Goal: Information Seeking & Learning: Learn about a topic

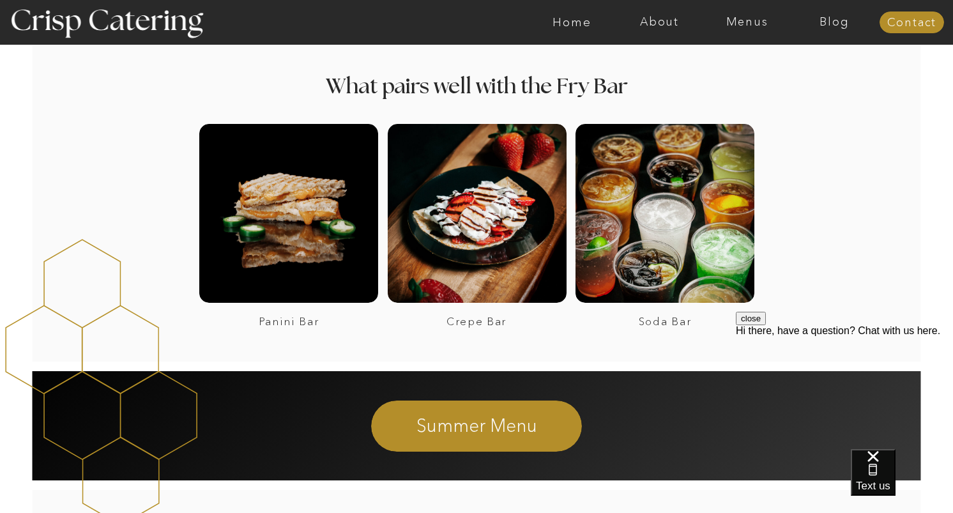
scroll to position [1245, 0]
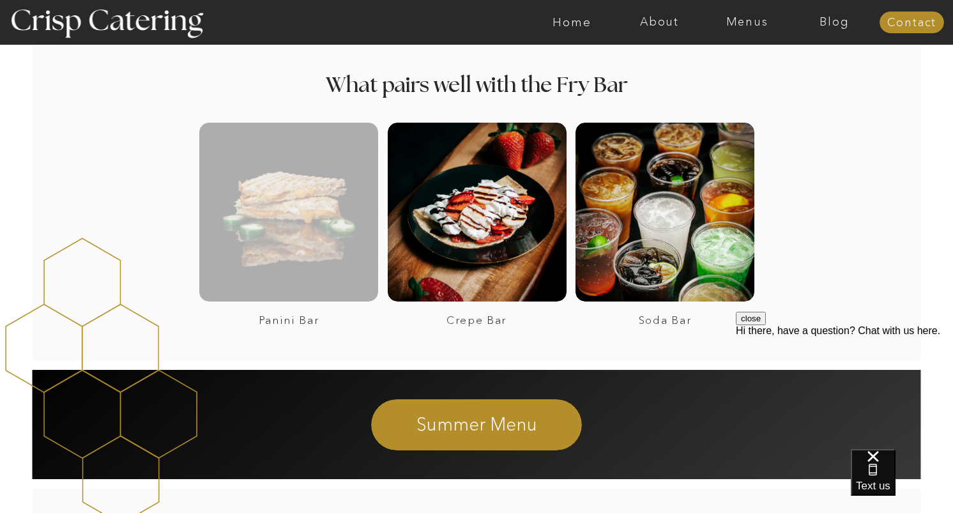
click at [342, 249] on div at bounding box center [288, 212] width 179 height 179
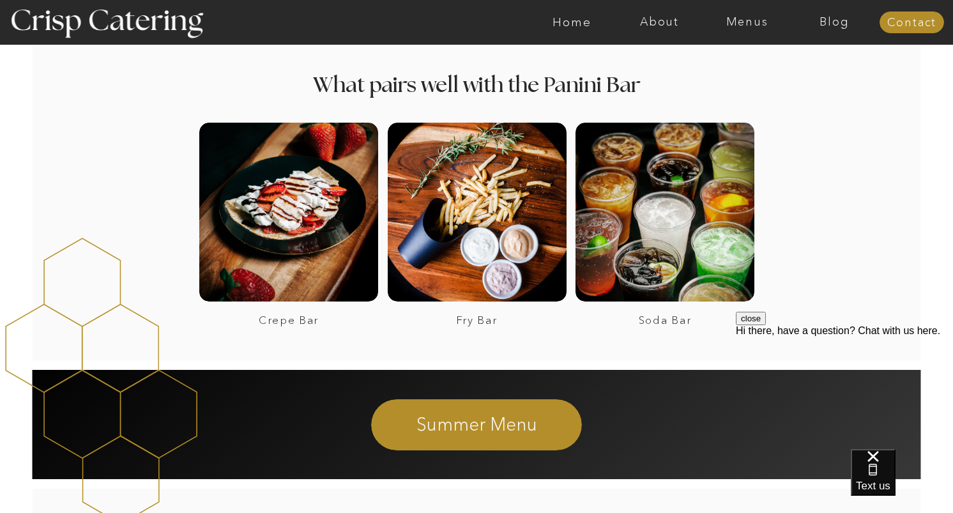
scroll to position [1678, 0]
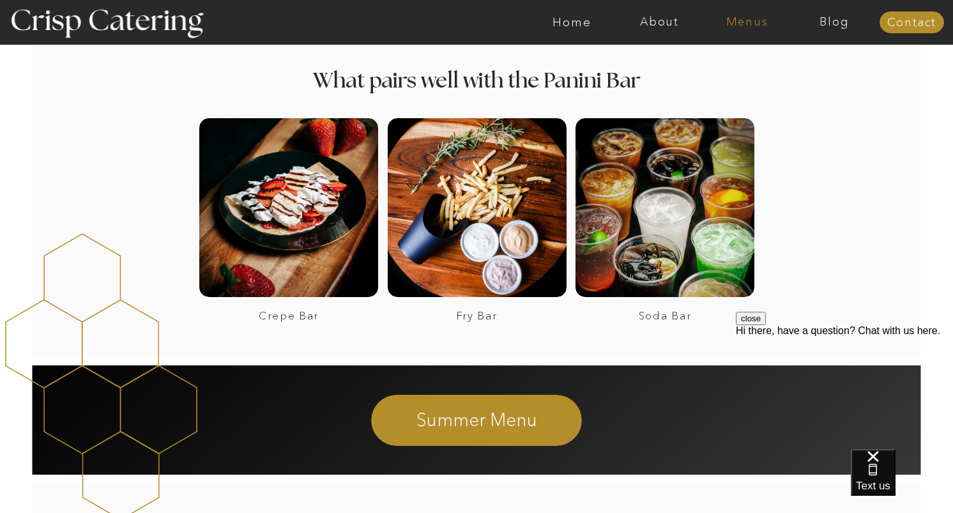
click at [742, 27] on nav "Menus" at bounding box center [748, 22] width 88 height 13
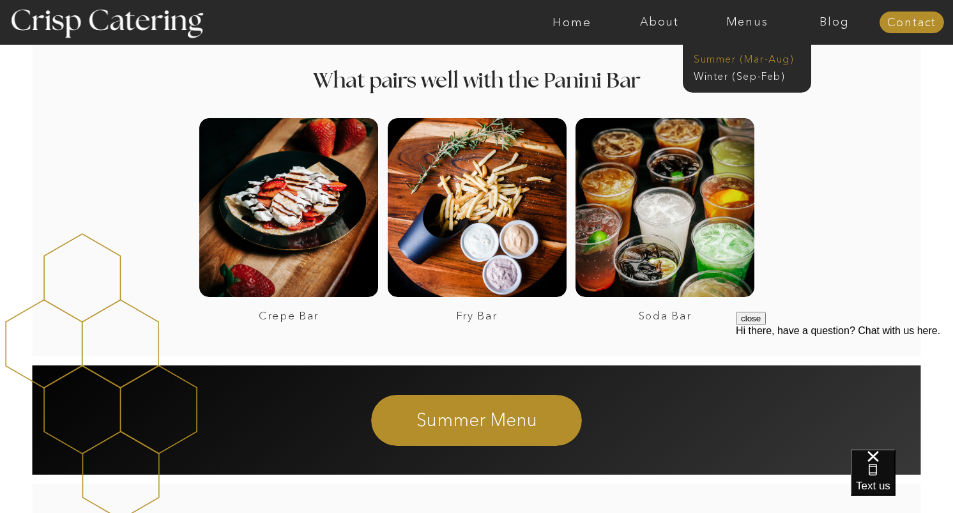
click at [732, 59] on nav "Summer (Mar-Aug)" at bounding box center [751, 58] width 114 height 12
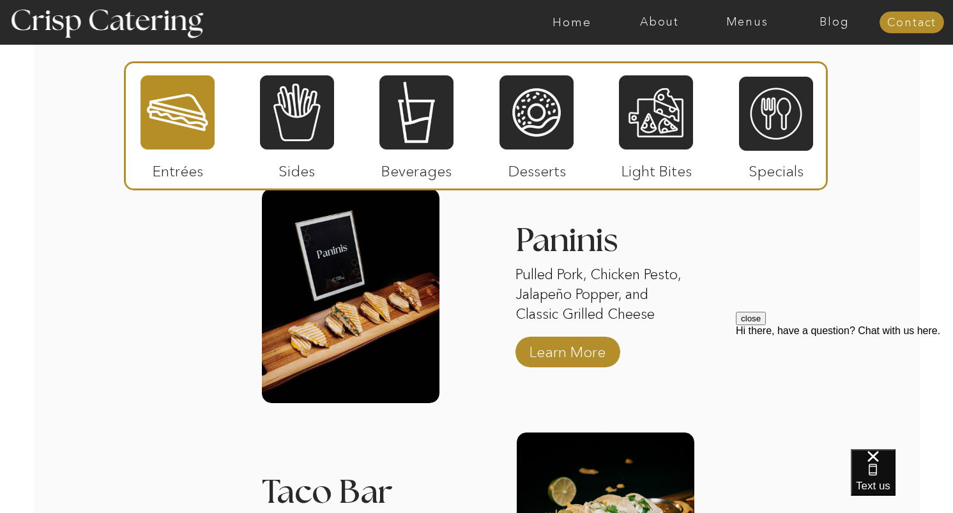
scroll to position [1236, 0]
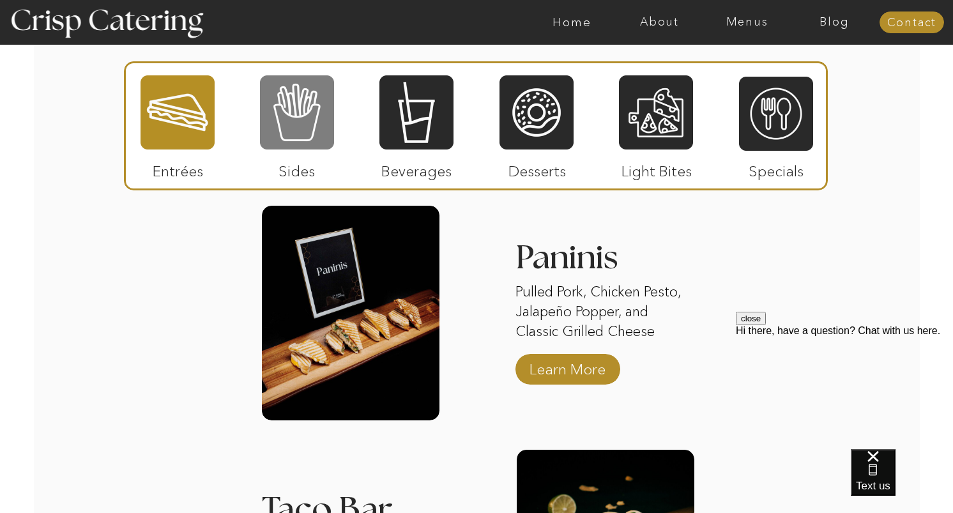
click at [305, 119] on div at bounding box center [297, 112] width 74 height 77
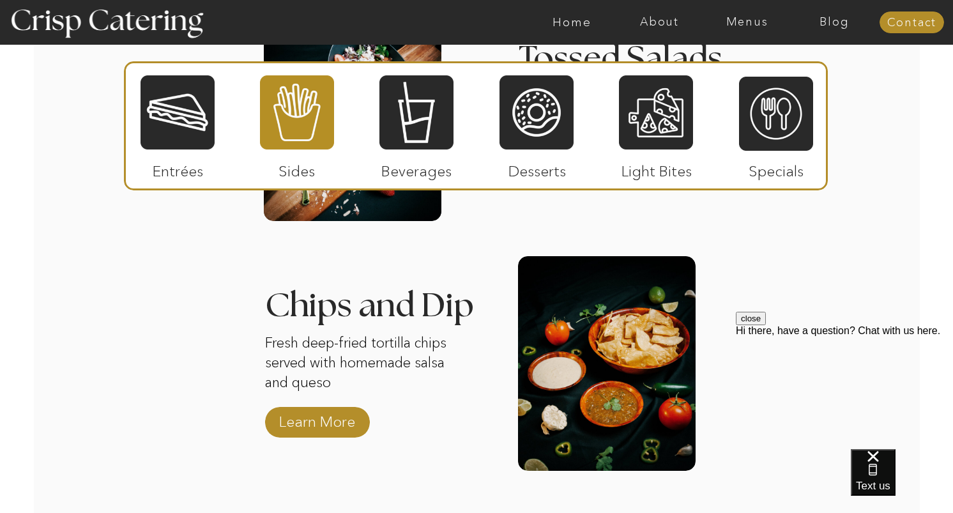
scroll to position [1640, 0]
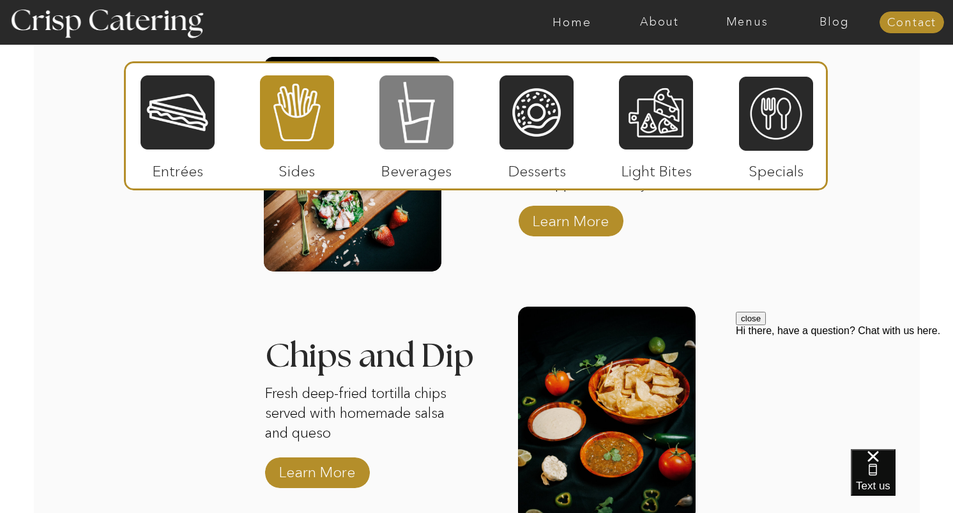
click at [404, 117] on div at bounding box center [417, 112] width 74 height 77
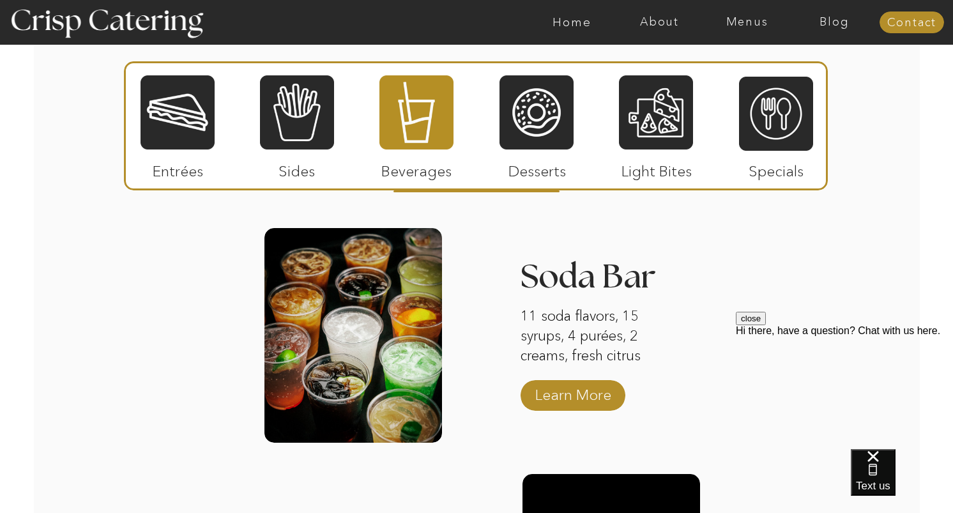
scroll to position [1222, 0]
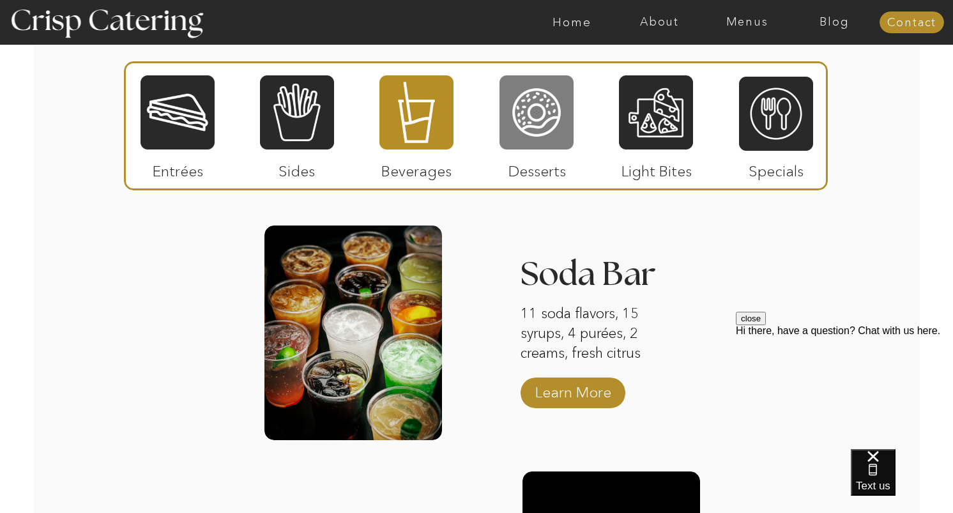
click at [536, 133] on div at bounding box center [537, 112] width 74 height 77
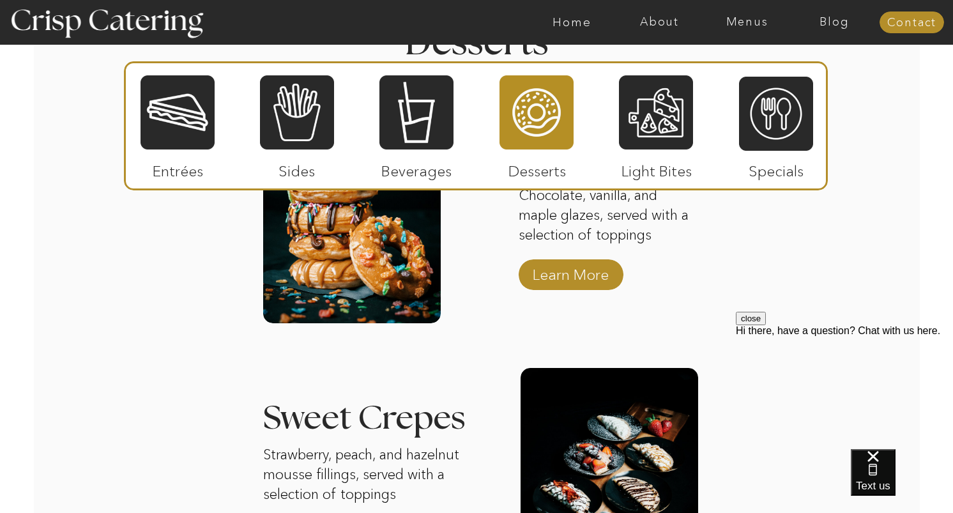
scroll to position [1339, 0]
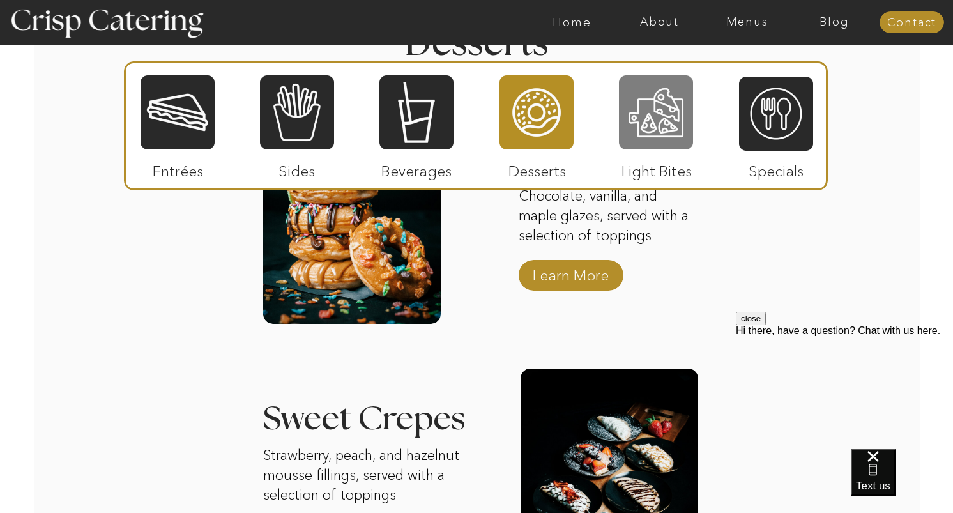
click at [651, 108] on div at bounding box center [656, 112] width 74 height 77
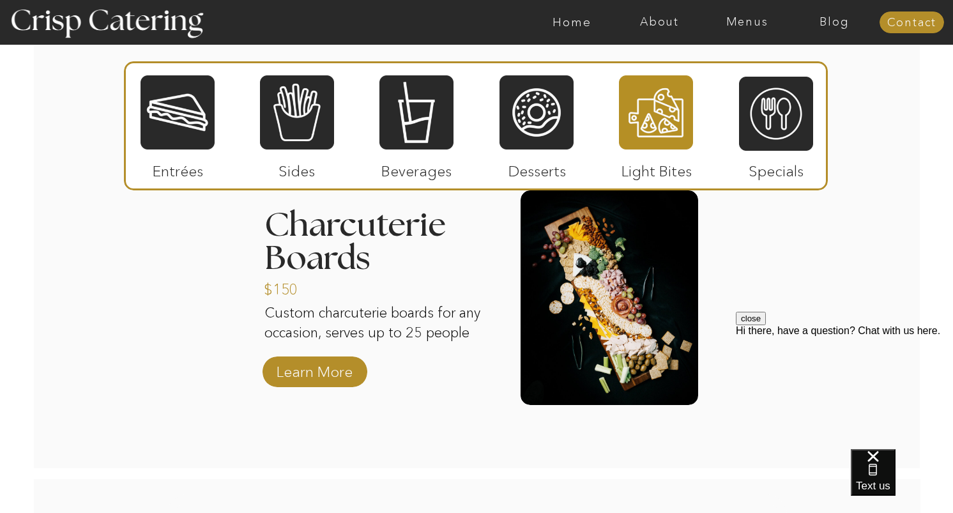
scroll to position [1277, 0]
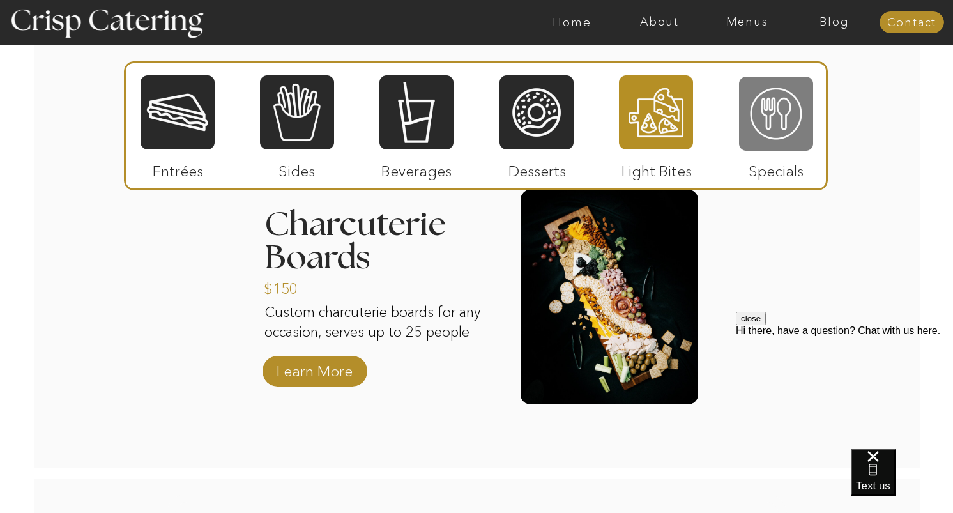
click at [774, 127] on div at bounding box center [776, 113] width 74 height 77
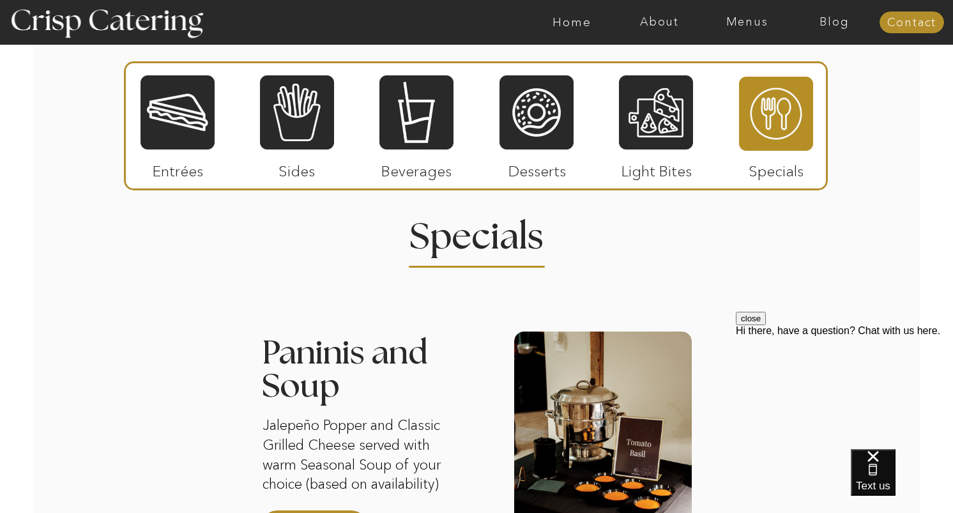
scroll to position [1094, 0]
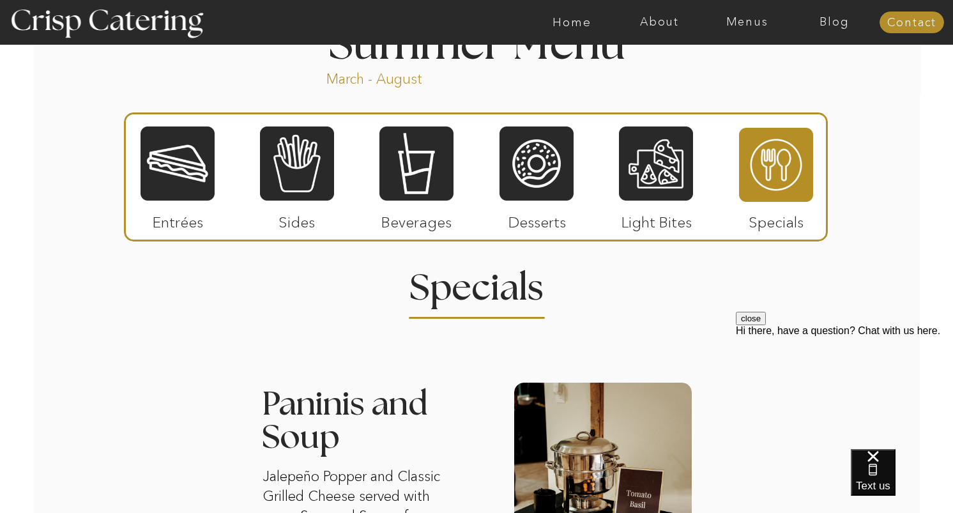
click at [583, 154] on div at bounding box center [476, 176] width 704 height 129
click at [543, 162] on div at bounding box center [537, 163] width 74 height 77
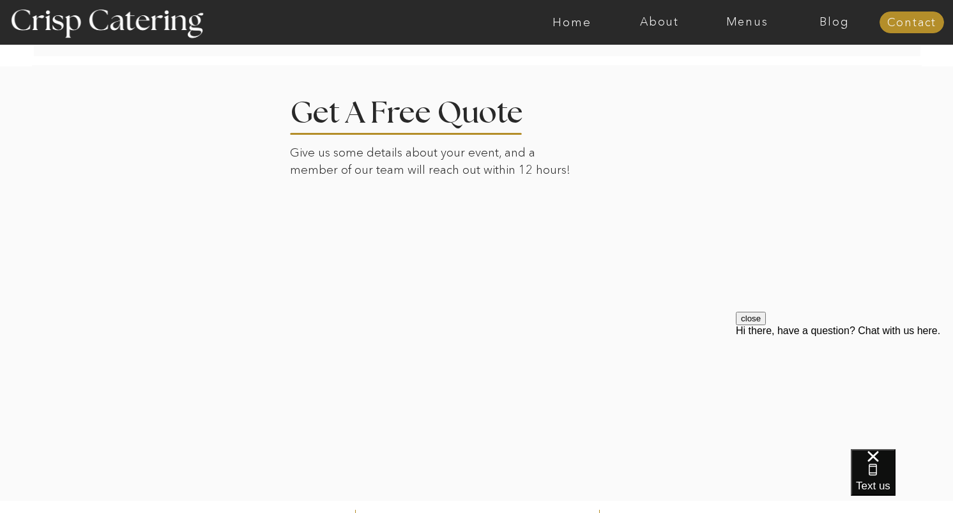
scroll to position [2593, 0]
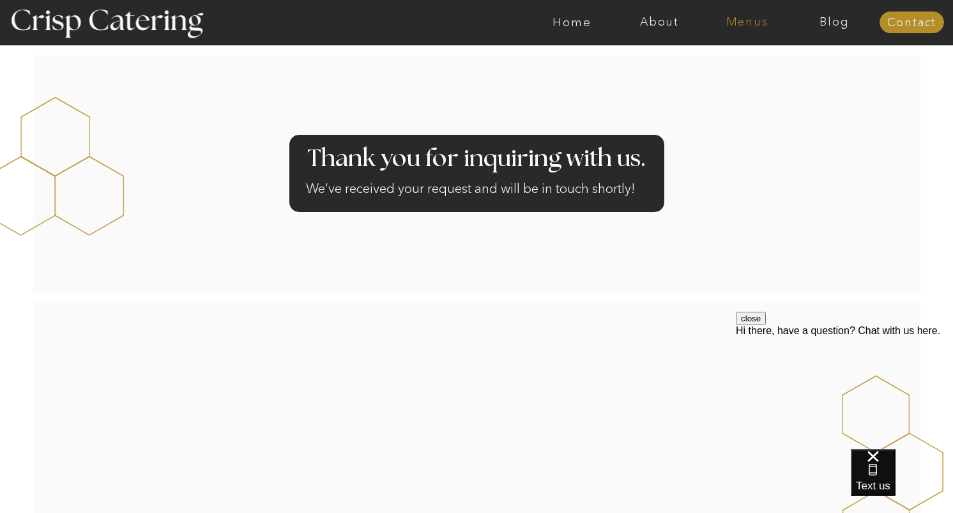
click at [756, 24] on nav "Menus" at bounding box center [748, 22] width 88 height 13
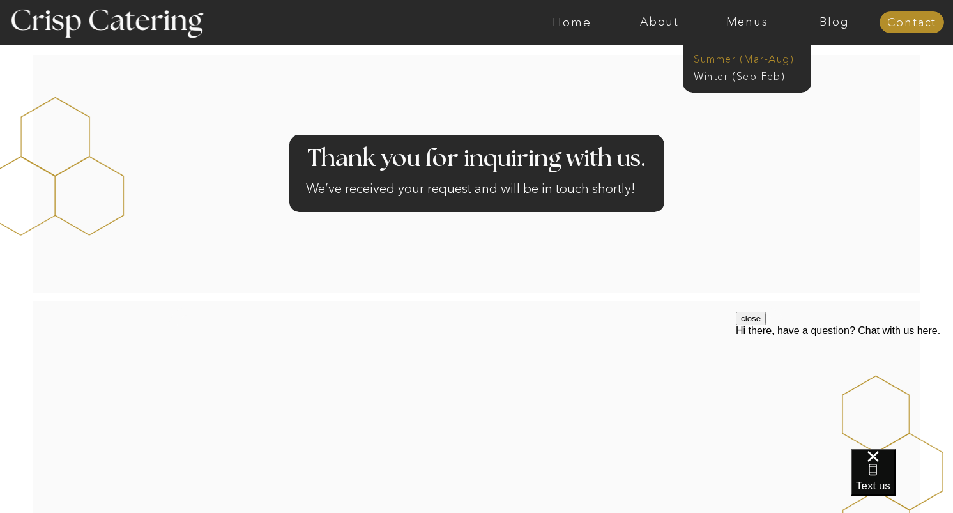
click at [739, 54] on nav "Summer (Mar-Aug)" at bounding box center [751, 58] width 114 height 12
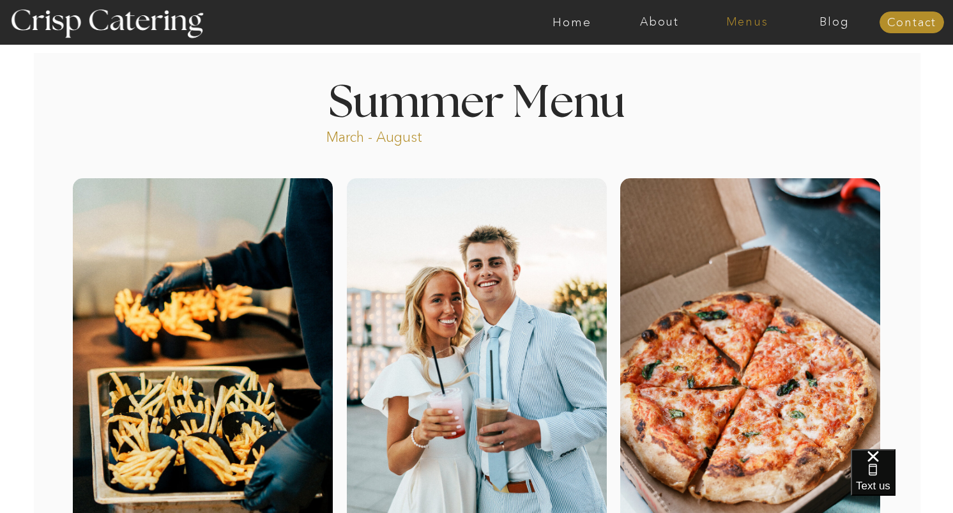
click at [741, 20] on nav "Menus" at bounding box center [748, 22] width 88 height 13
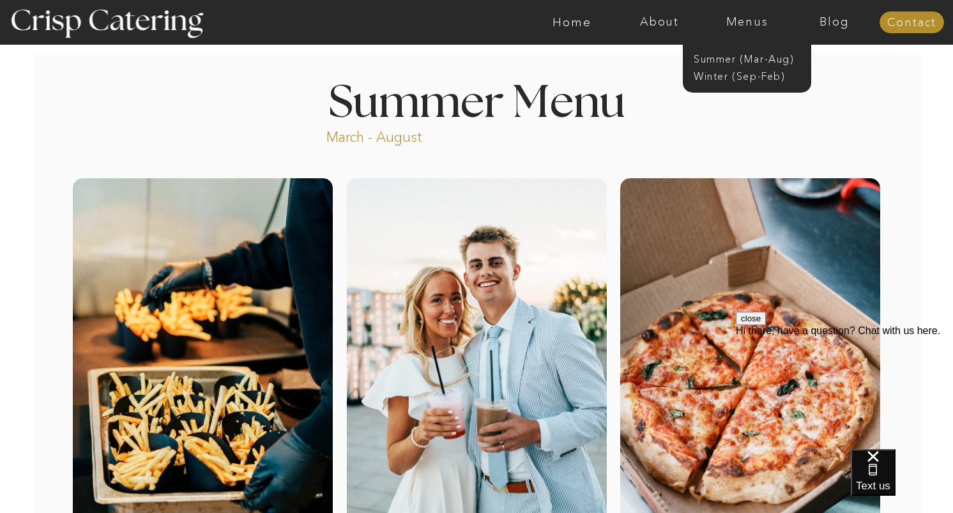
click at [640, 102] on h1 "Summer Menu" at bounding box center [476, 100] width 355 height 38
click at [713, 58] on nav "Summer (Mar-Aug)" at bounding box center [751, 58] width 114 height 12
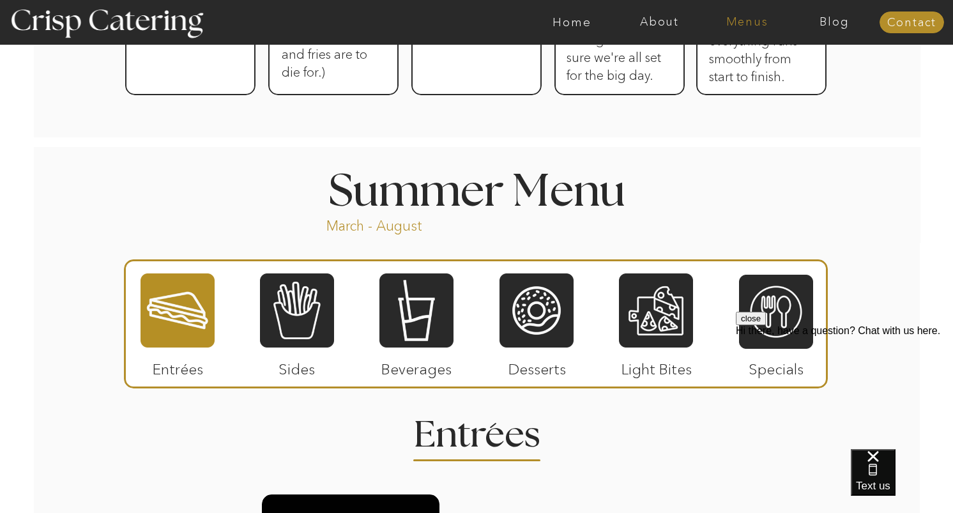
scroll to position [946, 0]
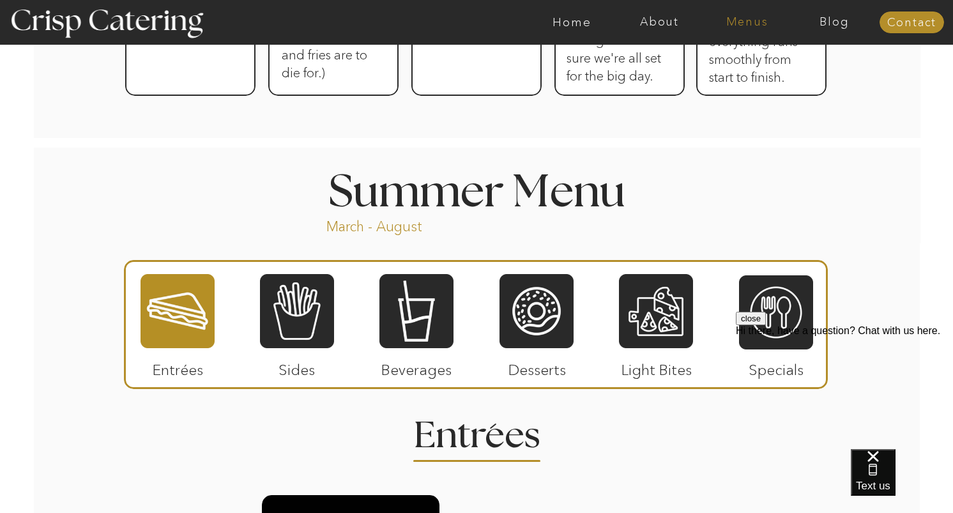
click at [767, 22] on nav "Menus" at bounding box center [748, 22] width 88 height 13
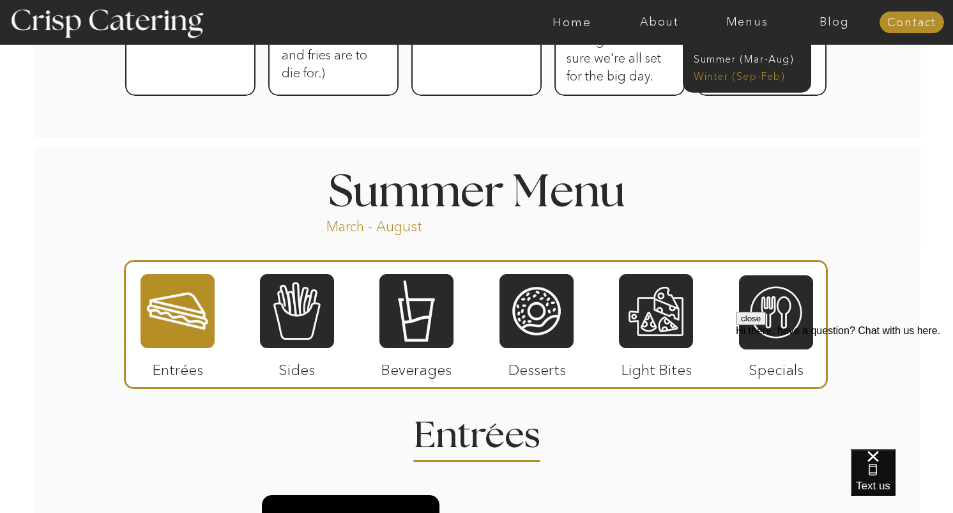
click at [757, 79] on nav "Winter (Sep-Feb)" at bounding box center [746, 75] width 105 height 12
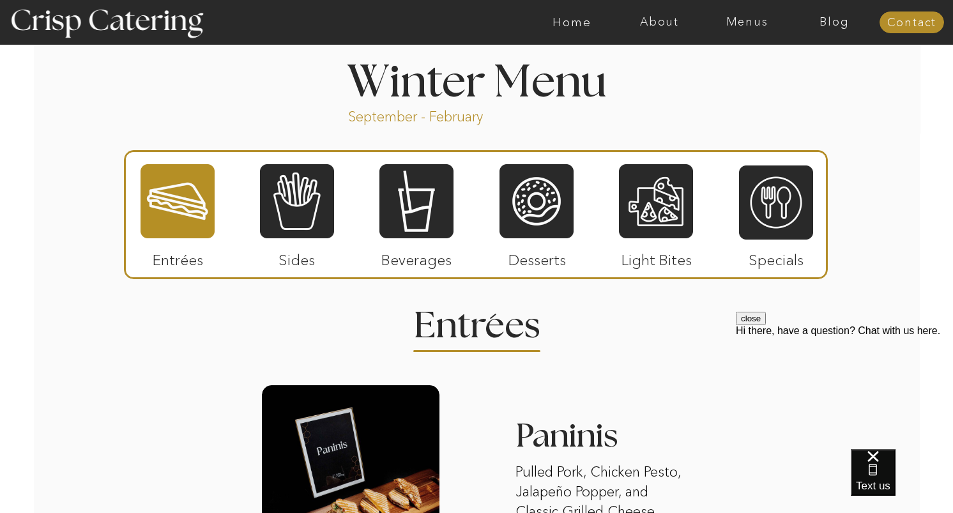
scroll to position [1410, 0]
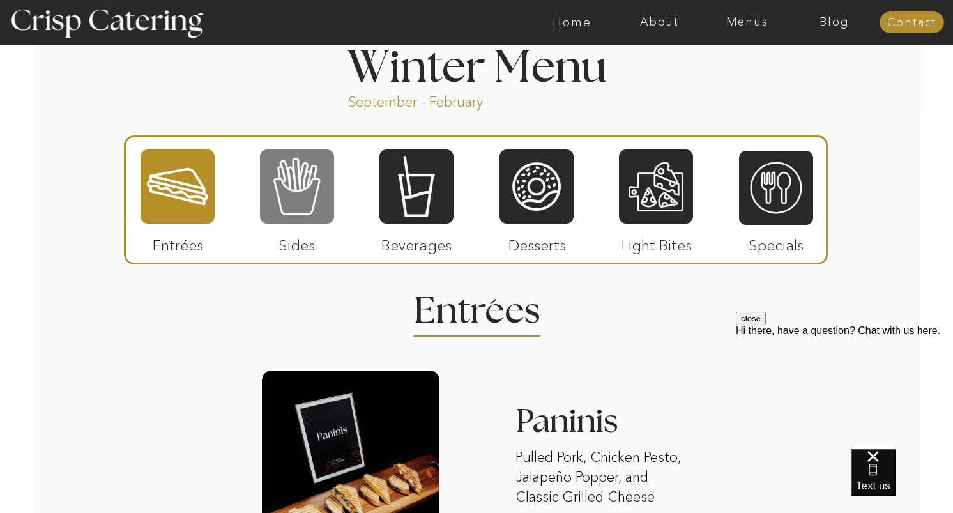
click at [283, 196] on div at bounding box center [297, 186] width 74 height 77
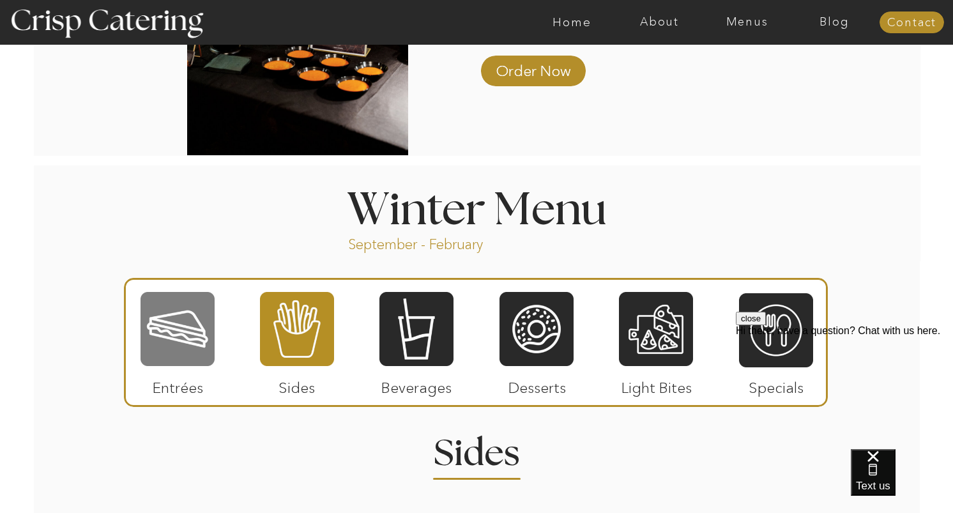
click at [192, 351] on div at bounding box center [178, 329] width 74 height 77
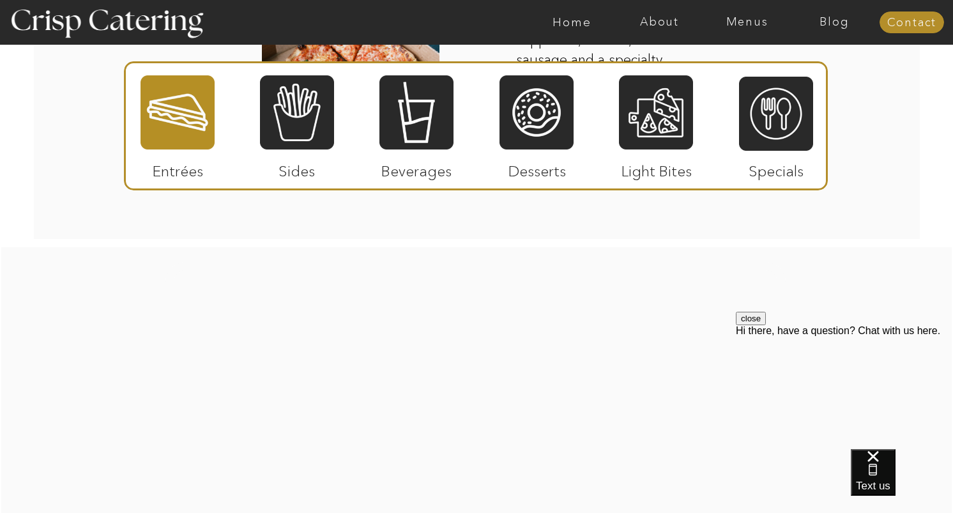
scroll to position [2312, 0]
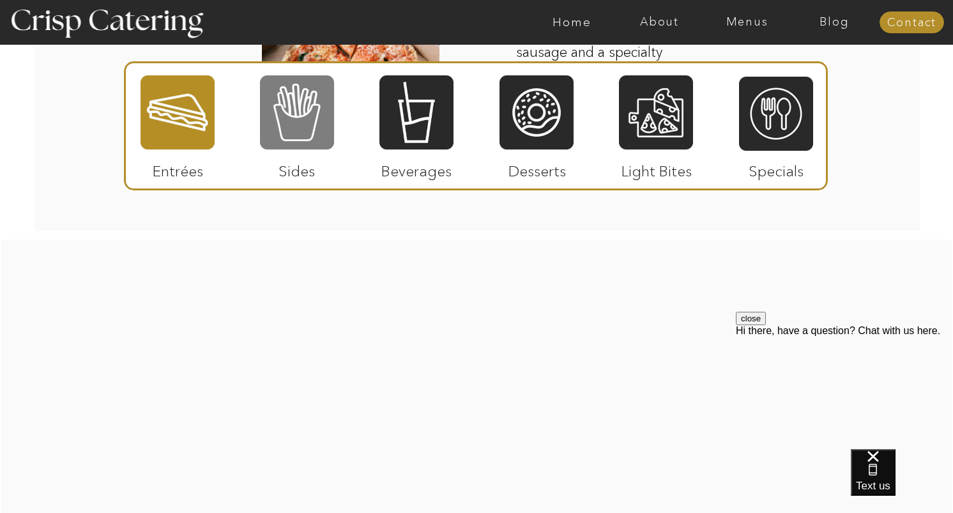
click at [299, 125] on div at bounding box center [297, 112] width 74 height 77
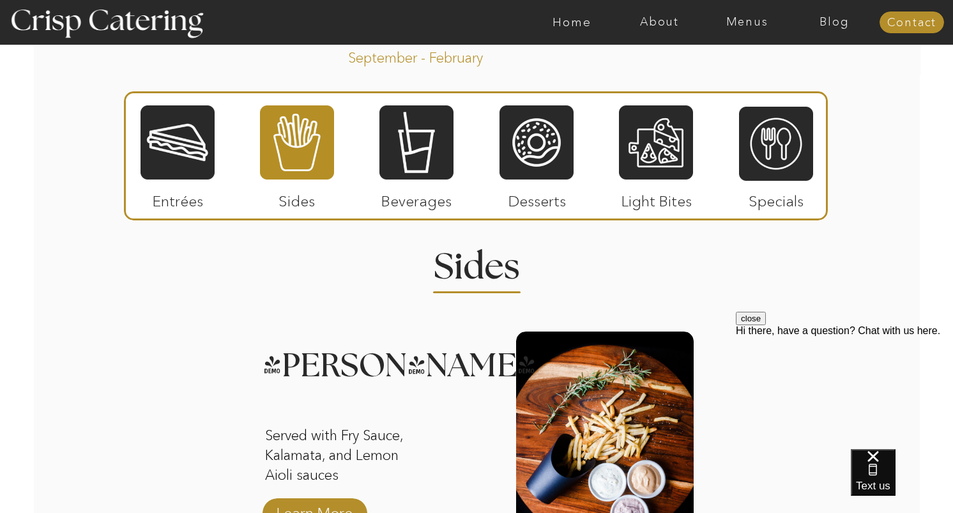
scroll to position [1449, 0]
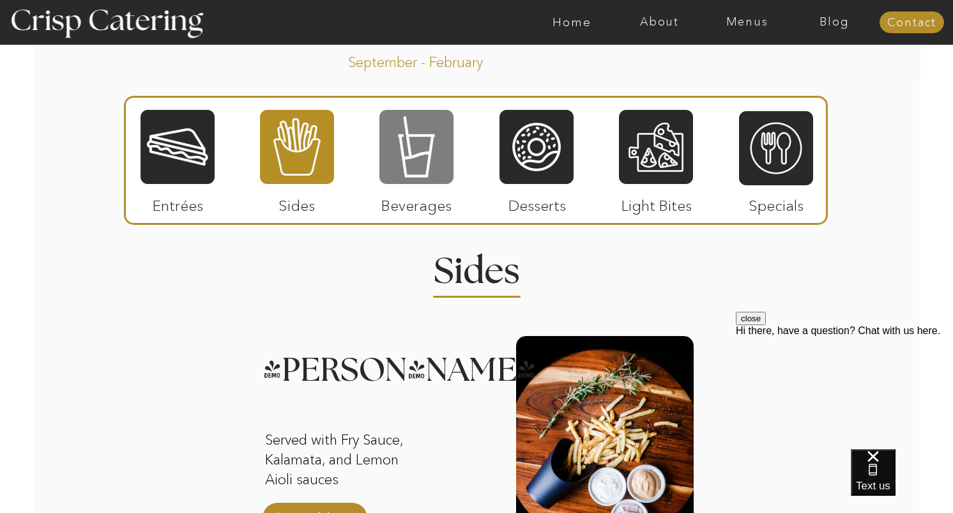
click at [416, 154] on div at bounding box center [417, 147] width 74 height 77
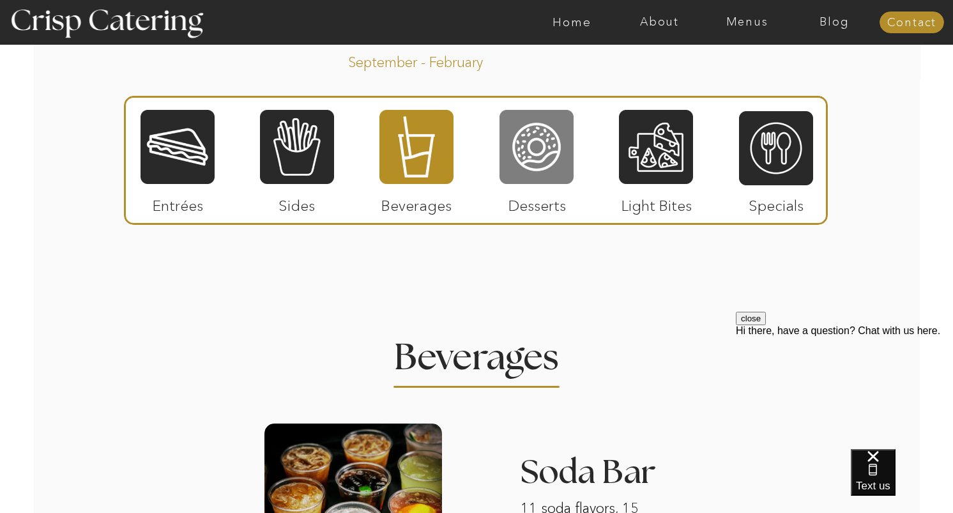
click at [525, 156] on div at bounding box center [537, 147] width 74 height 77
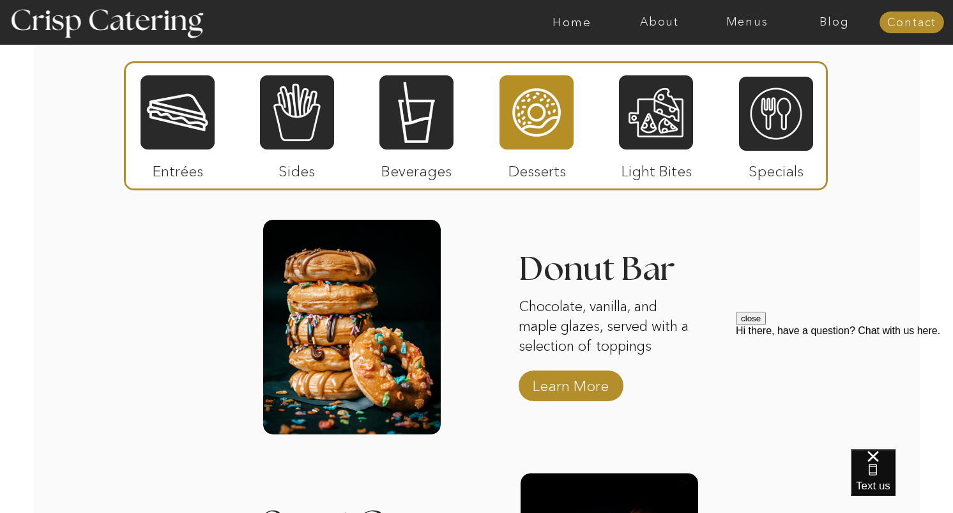
scroll to position [1566, 0]
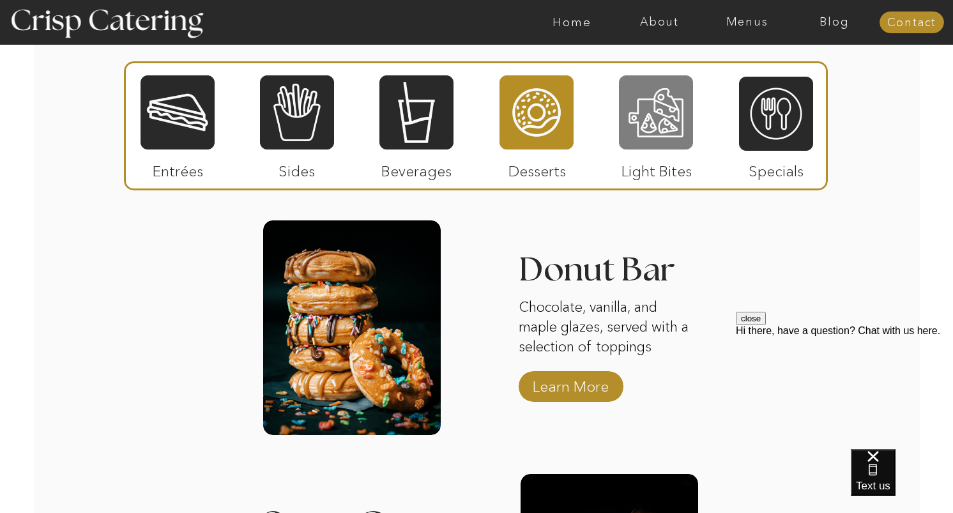
click at [649, 125] on div at bounding box center [656, 112] width 74 height 77
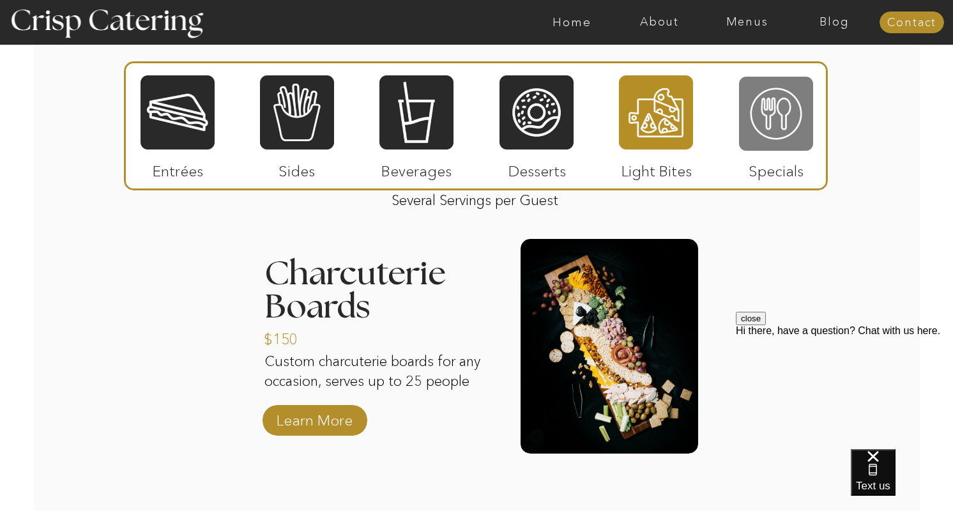
click at [755, 117] on div at bounding box center [776, 113] width 74 height 77
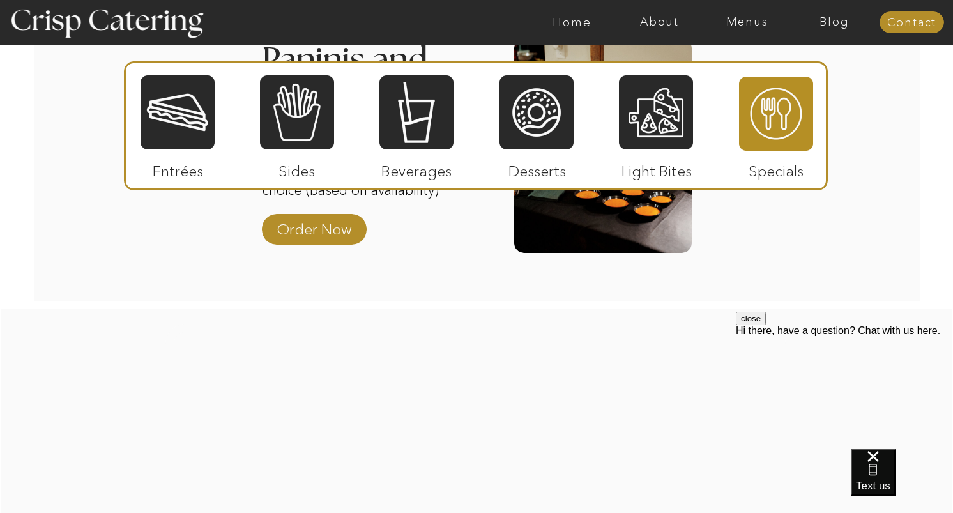
scroll to position [1783, 0]
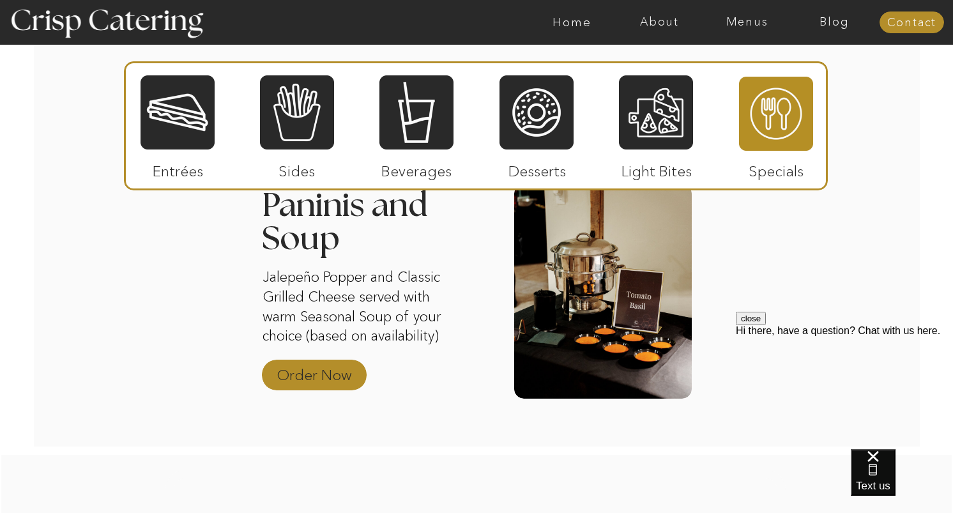
click at [309, 383] on p "Order Now" at bounding box center [314, 371] width 85 height 37
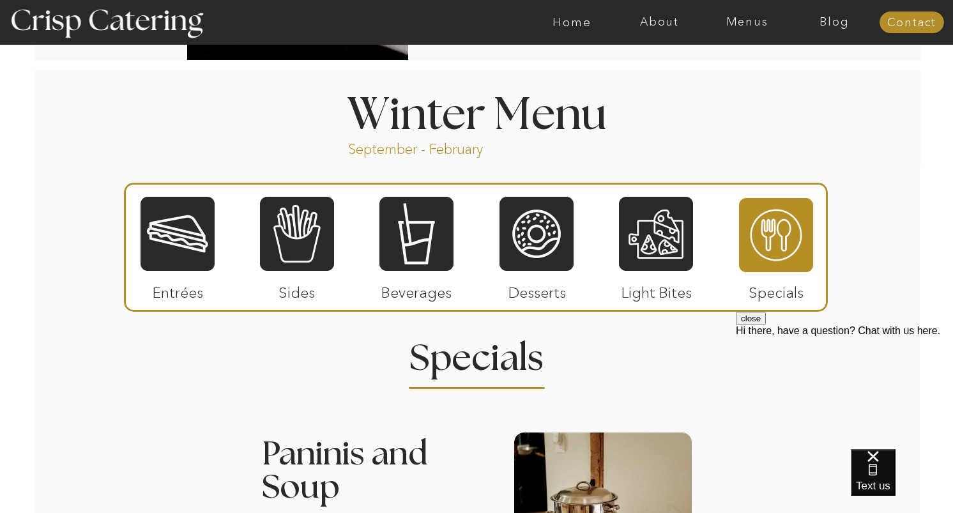
scroll to position [1370, 0]
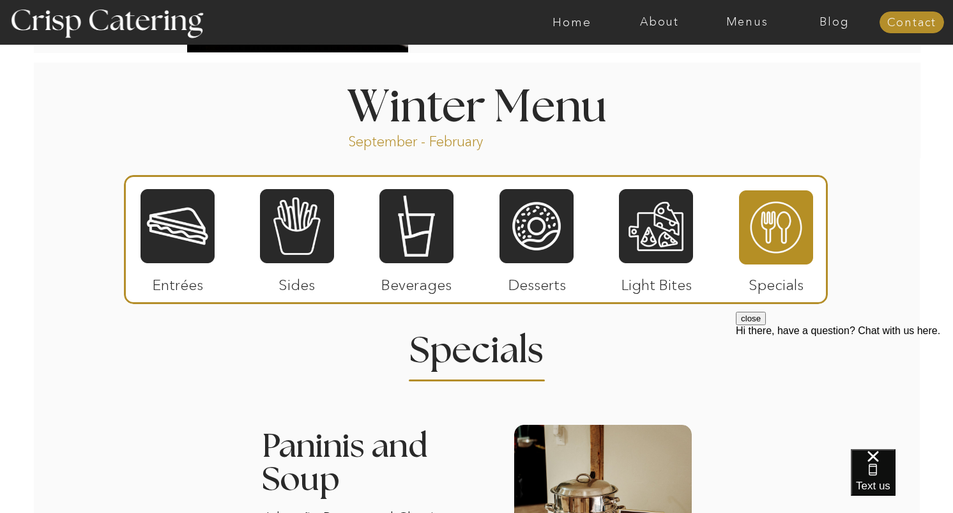
click at [146, 243] on div at bounding box center [178, 226] width 74 height 77
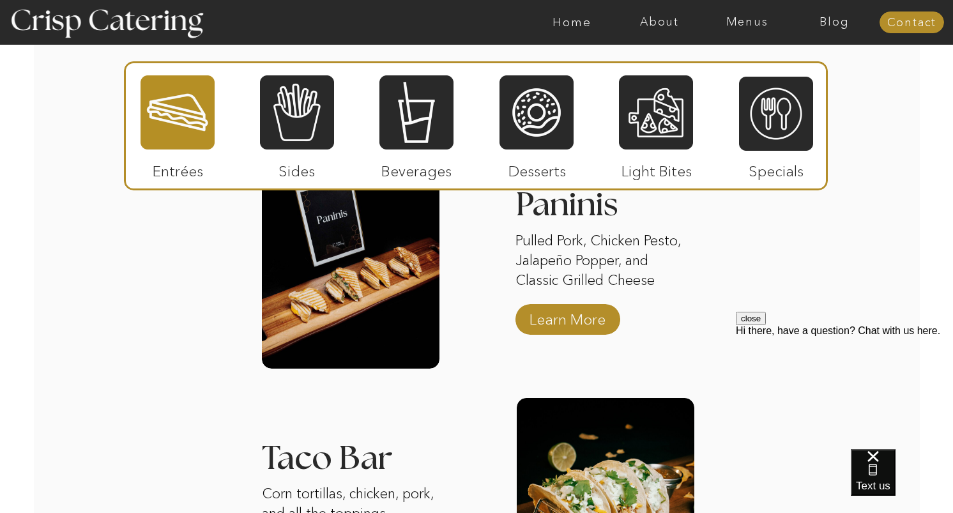
scroll to position [1629, 0]
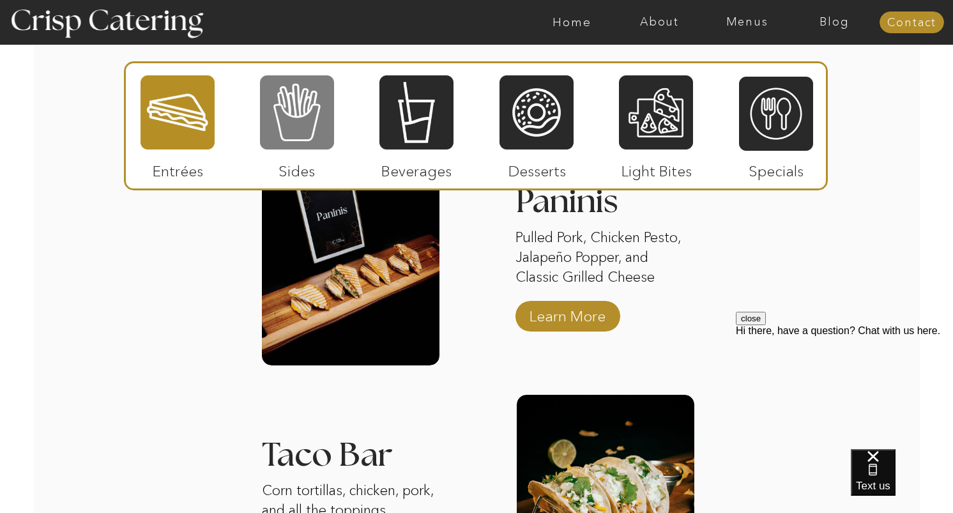
click at [314, 119] on div at bounding box center [297, 112] width 74 height 77
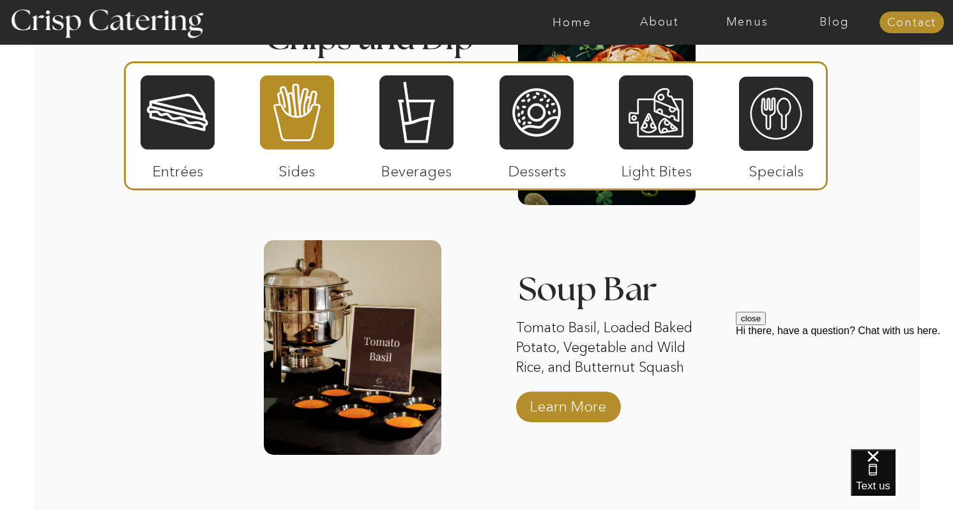
scroll to position [2309, 0]
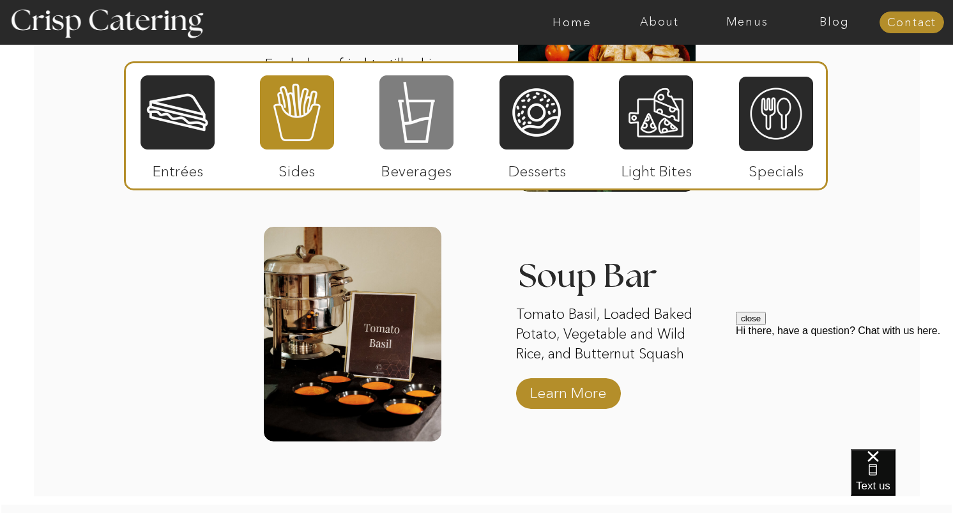
click at [432, 109] on div at bounding box center [417, 112] width 74 height 77
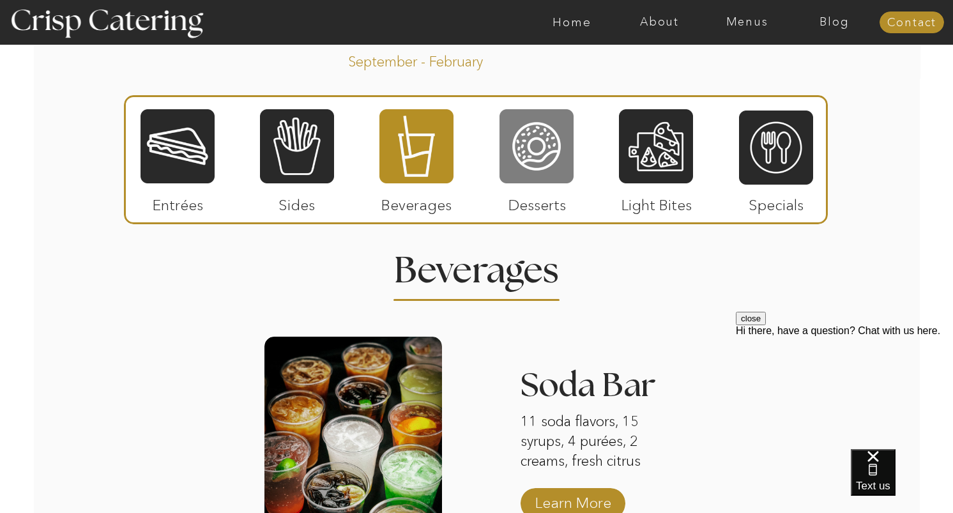
scroll to position [1441, 0]
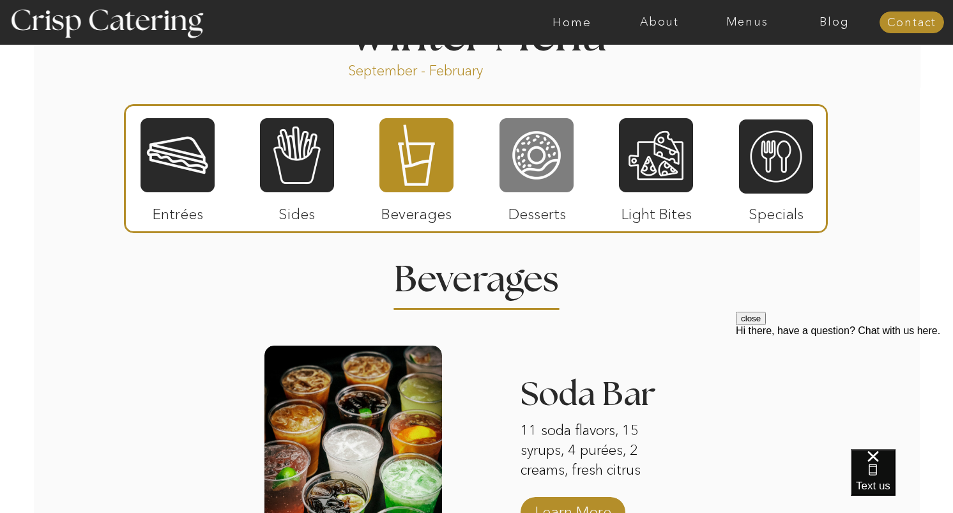
click at [562, 155] on div at bounding box center [537, 155] width 74 height 77
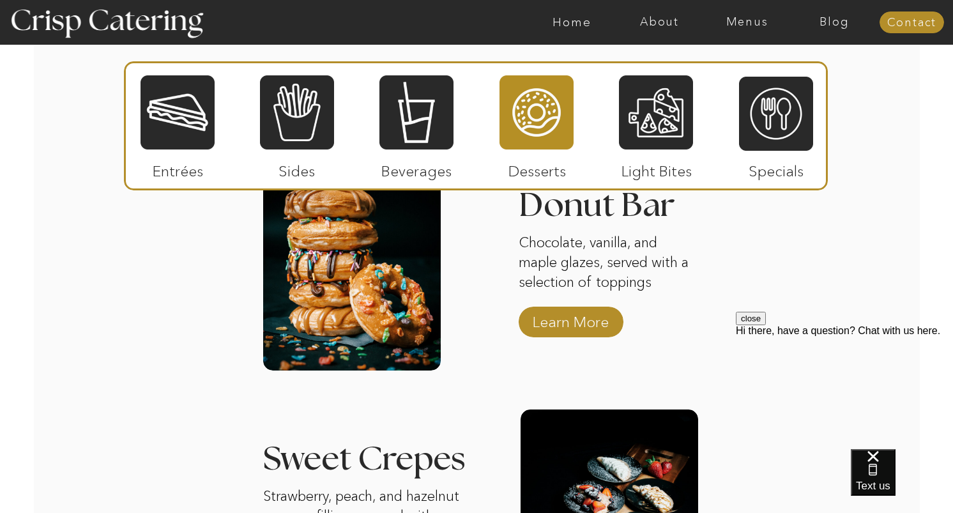
scroll to position [1647, 0]
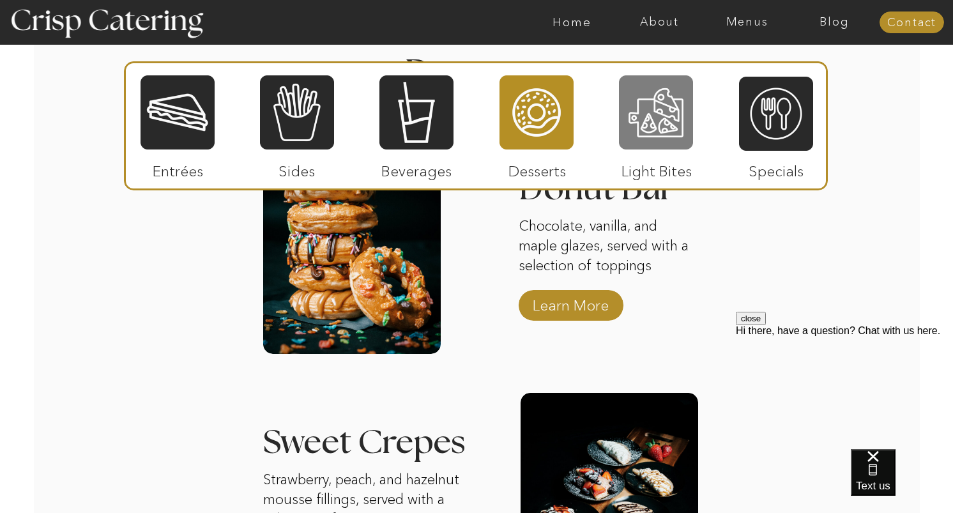
click at [646, 121] on div at bounding box center [656, 112] width 74 height 77
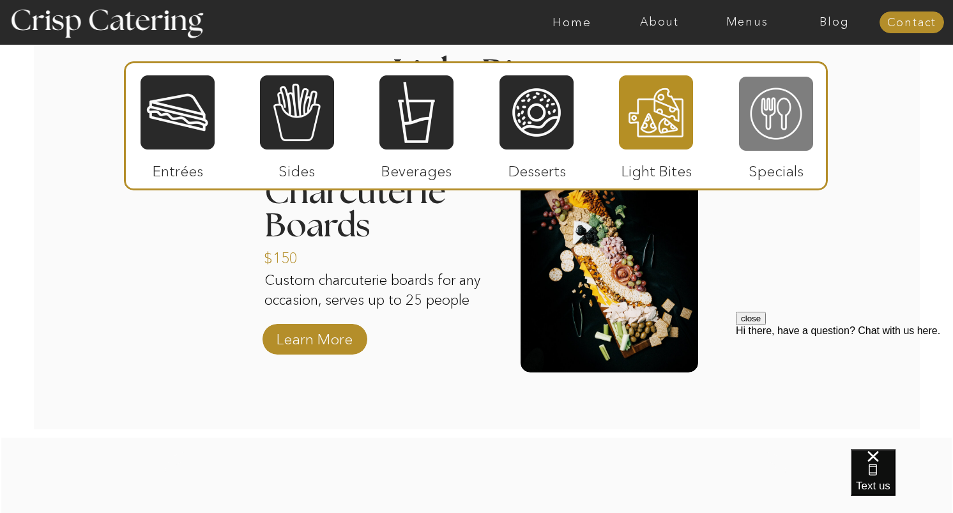
click at [777, 101] on div at bounding box center [776, 113] width 74 height 77
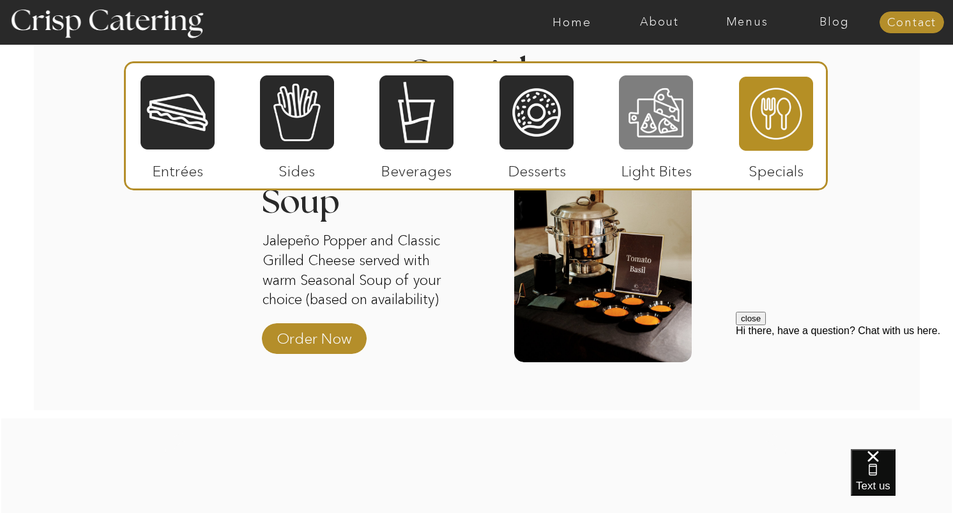
click at [674, 107] on div at bounding box center [656, 112] width 74 height 77
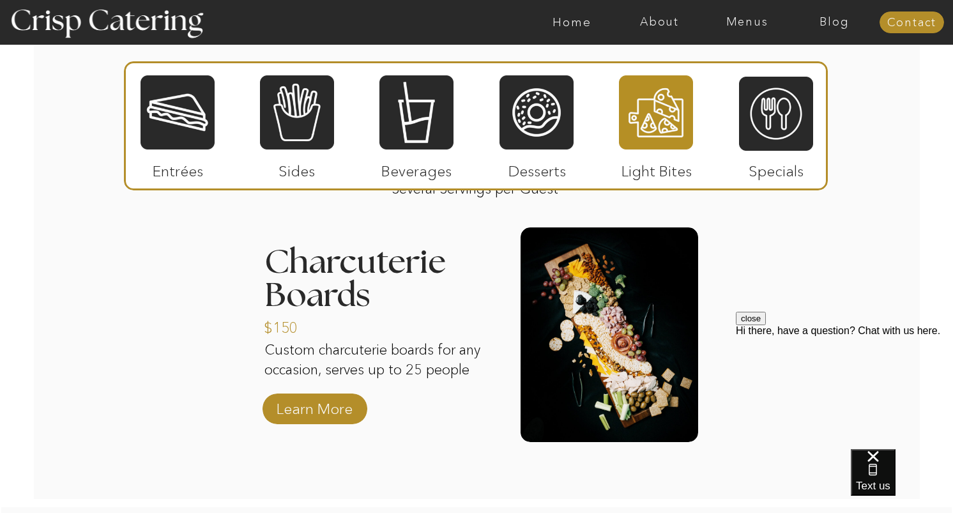
scroll to position [1574, 0]
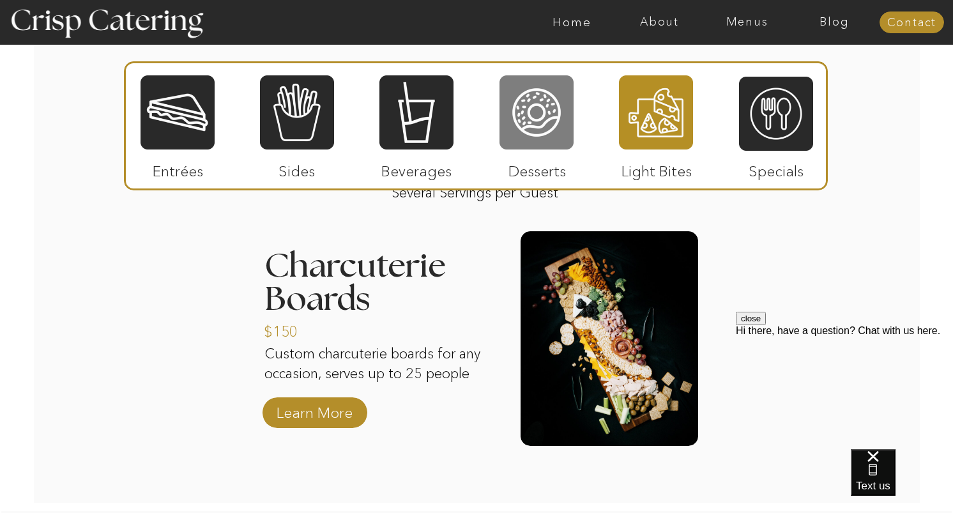
click at [544, 118] on div at bounding box center [537, 112] width 74 height 77
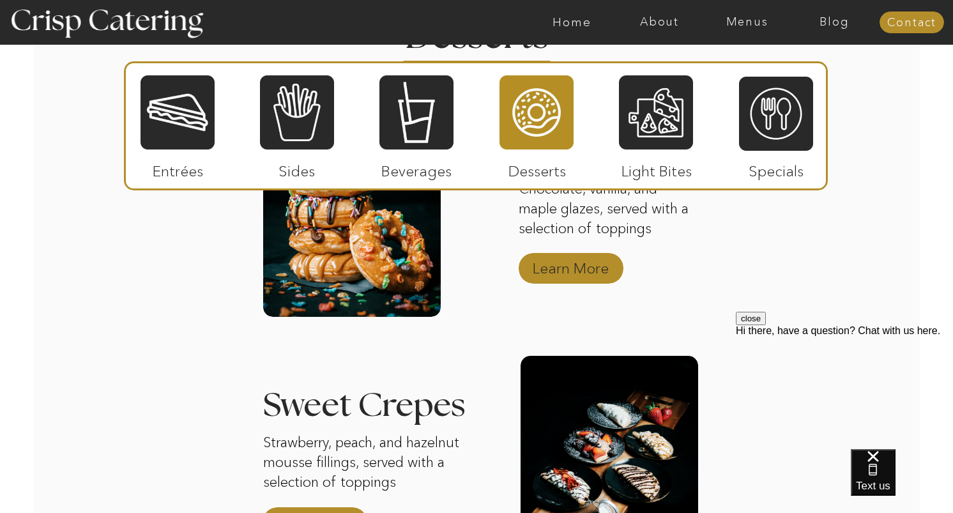
scroll to position [1679, 0]
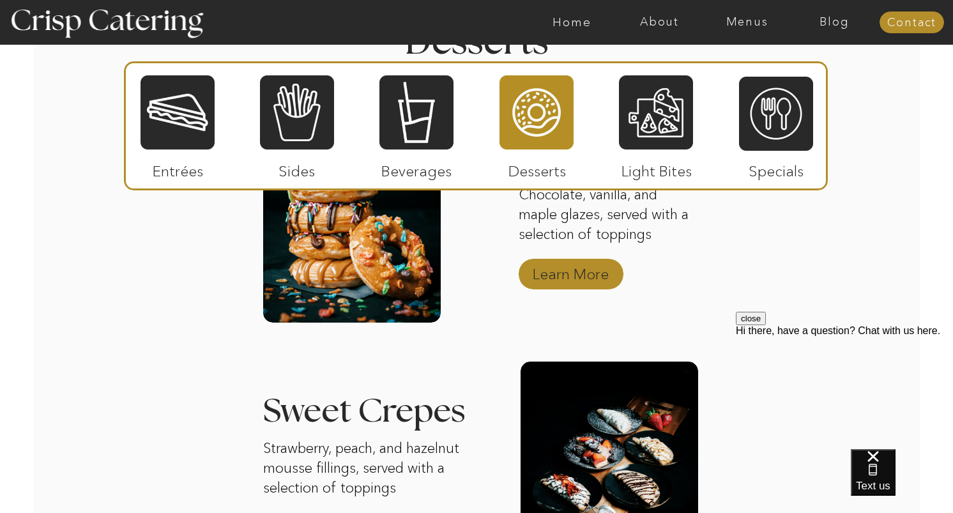
click at [572, 279] on p "Learn More" at bounding box center [570, 270] width 85 height 37
